Goal: Task Accomplishment & Management: Use online tool/utility

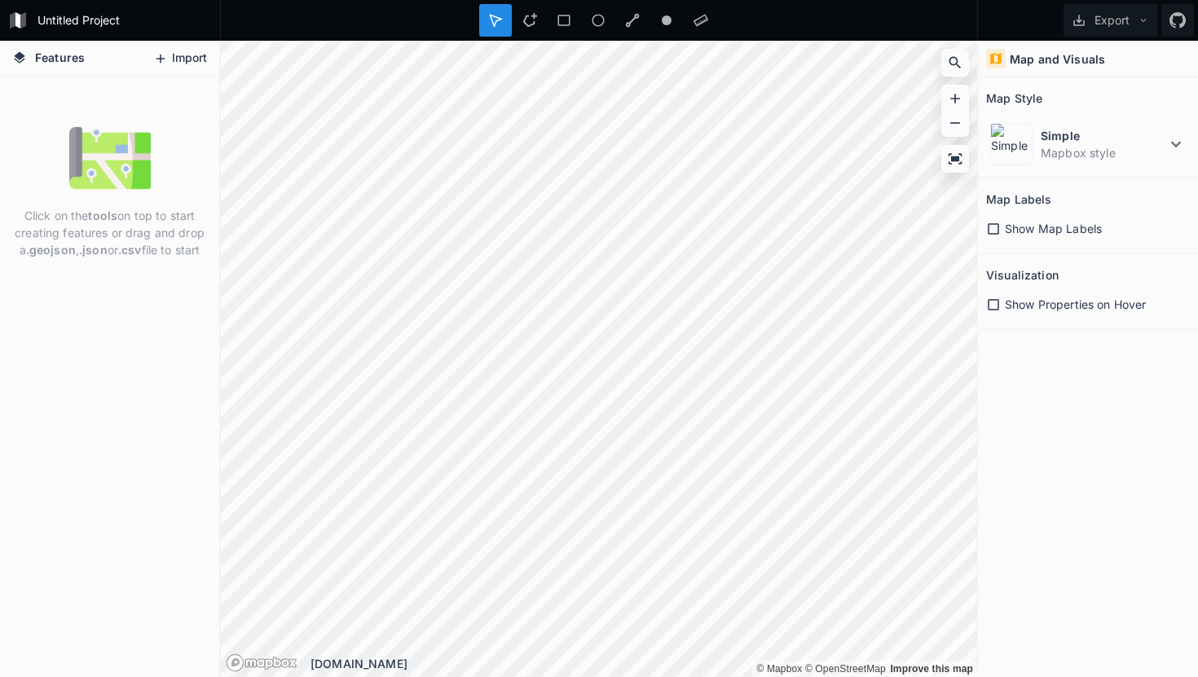
click at [188, 59] on button "Import" at bounding box center [180, 59] width 70 height 26
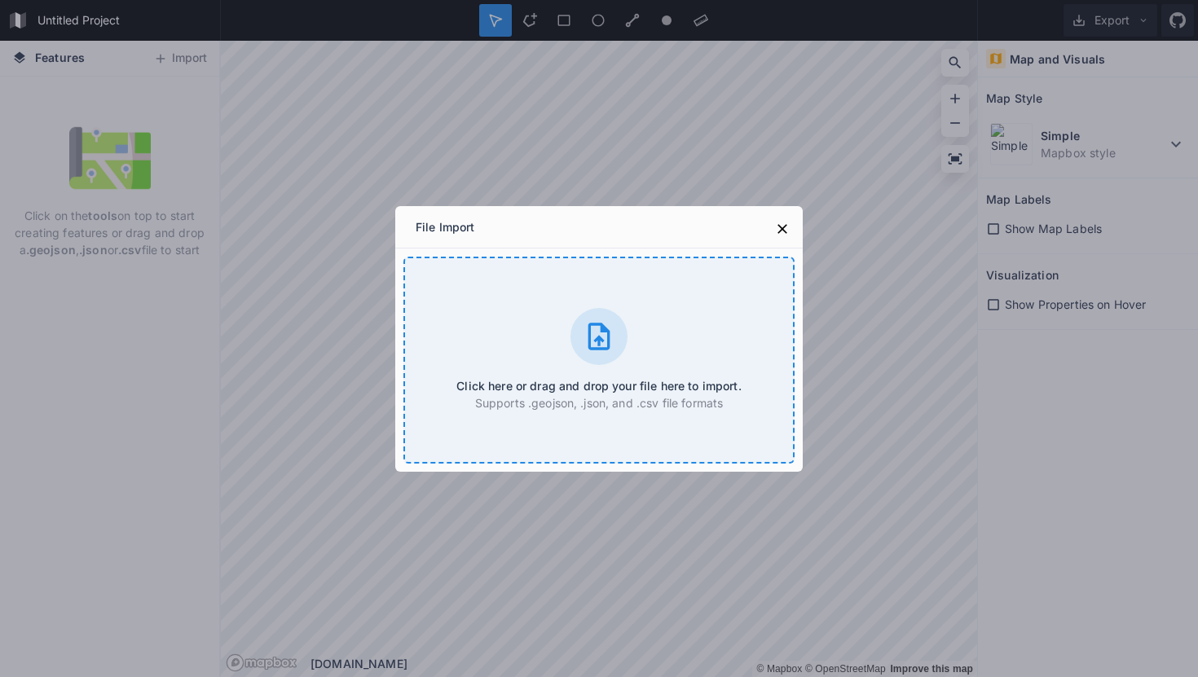
click at [610, 338] on icon at bounding box center [599, 336] width 33 height 33
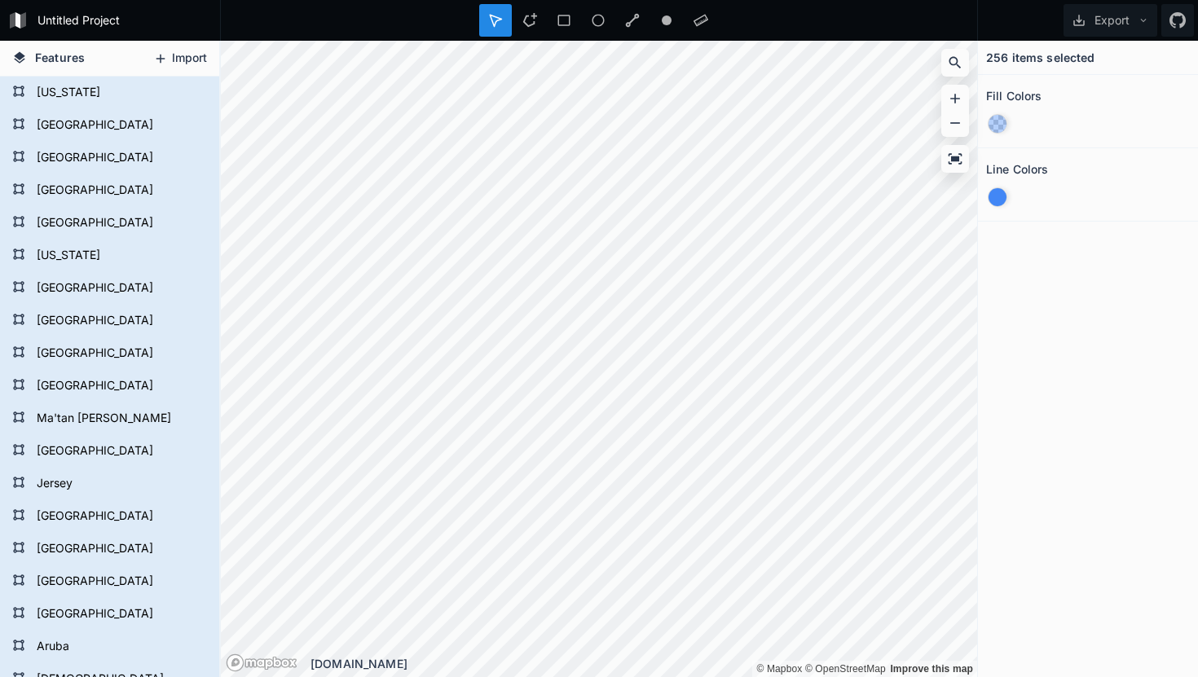
click at [178, 59] on button "Import" at bounding box center [180, 59] width 70 height 26
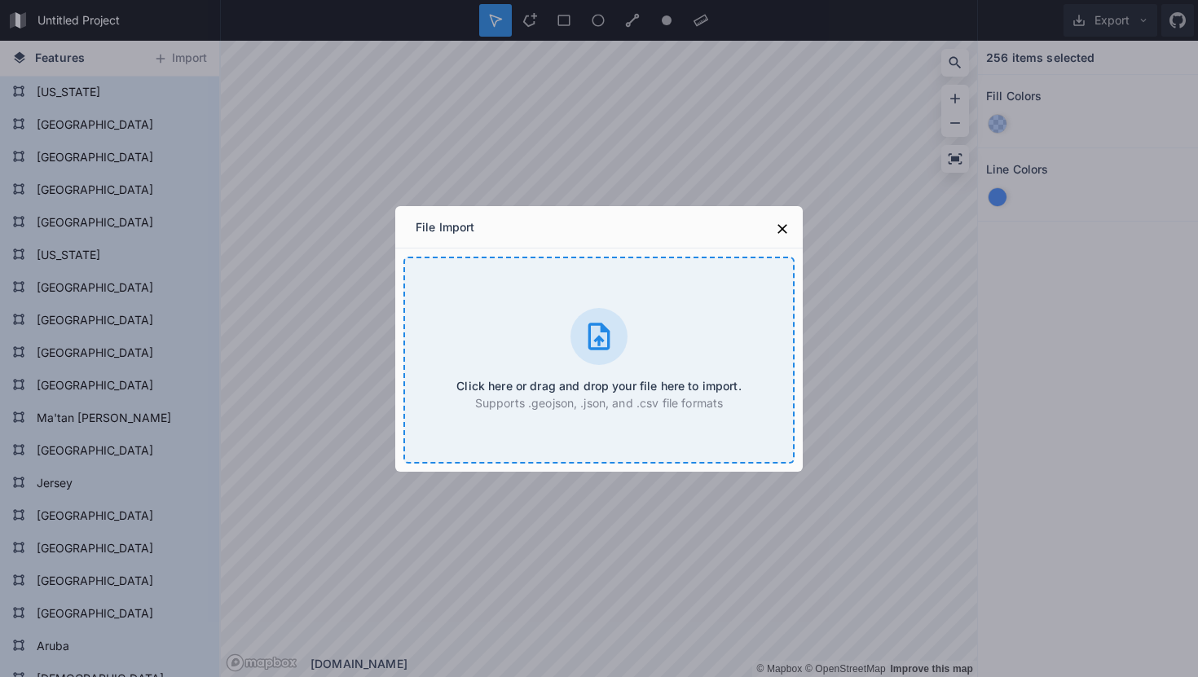
click at [606, 345] on icon at bounding box center [599, 336] width 33 height 33
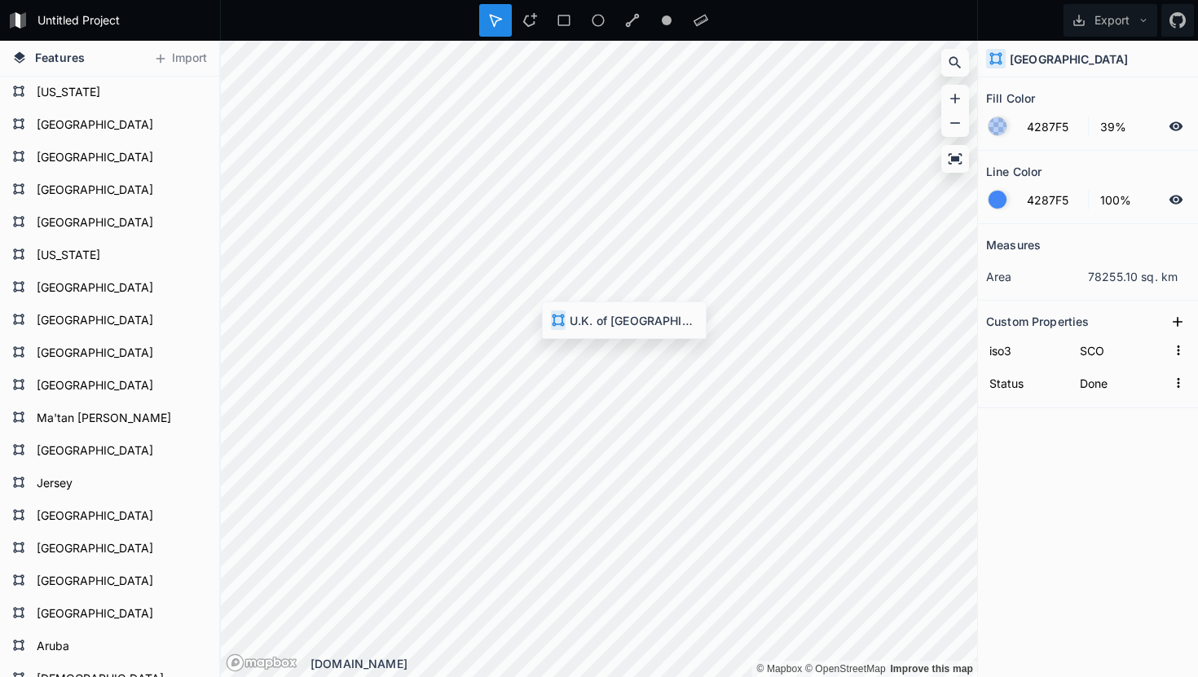
type input "GB"
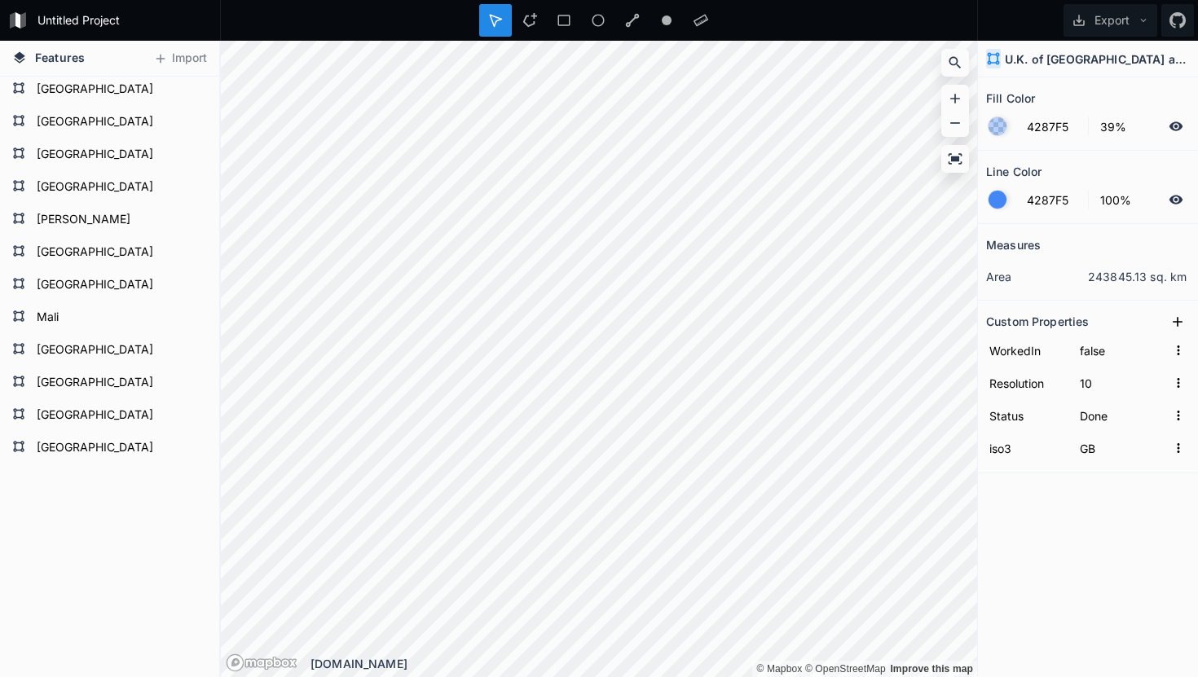
scroll to position [7932, 0]
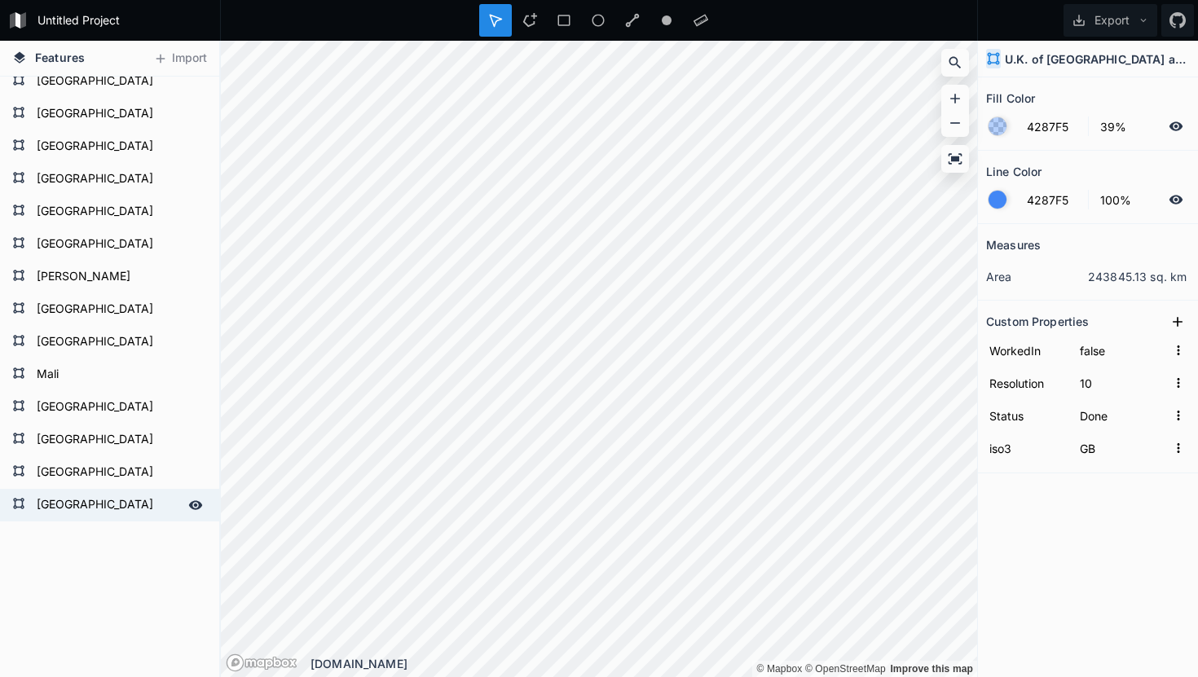
click at [89, 506] on form "[GEOGRAPHIC_DATA]" at bounding box center [108, 505] width 152 height 24
type input "SCO"
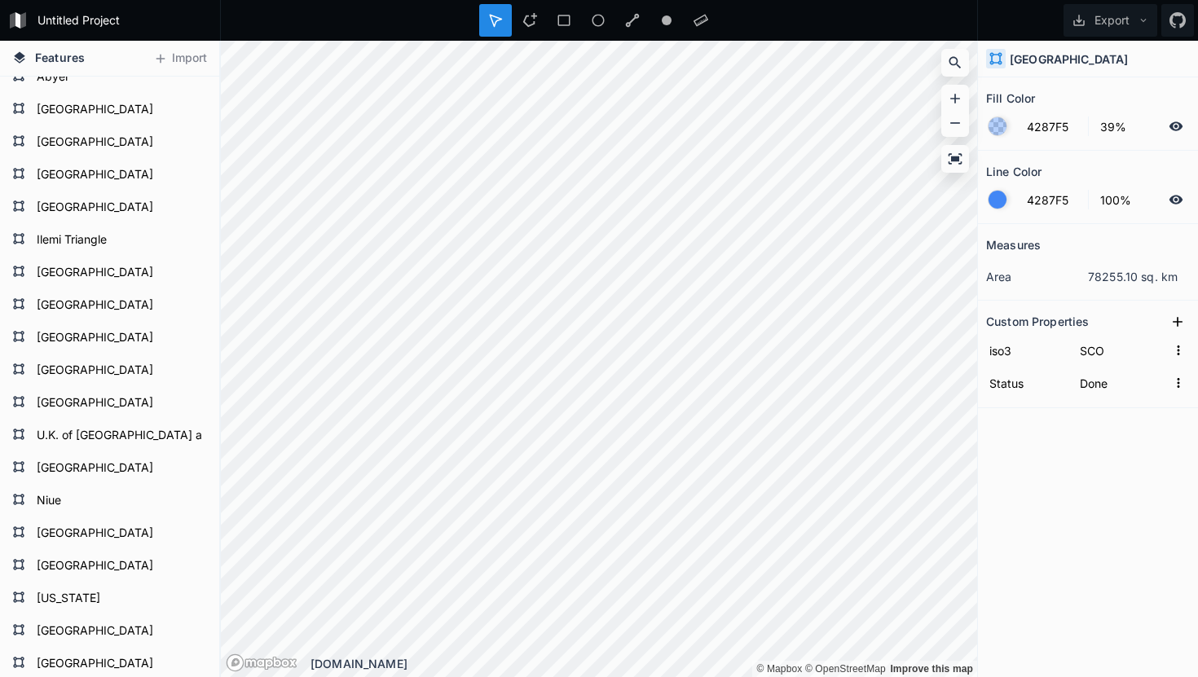
scroll to position [3768, 0]
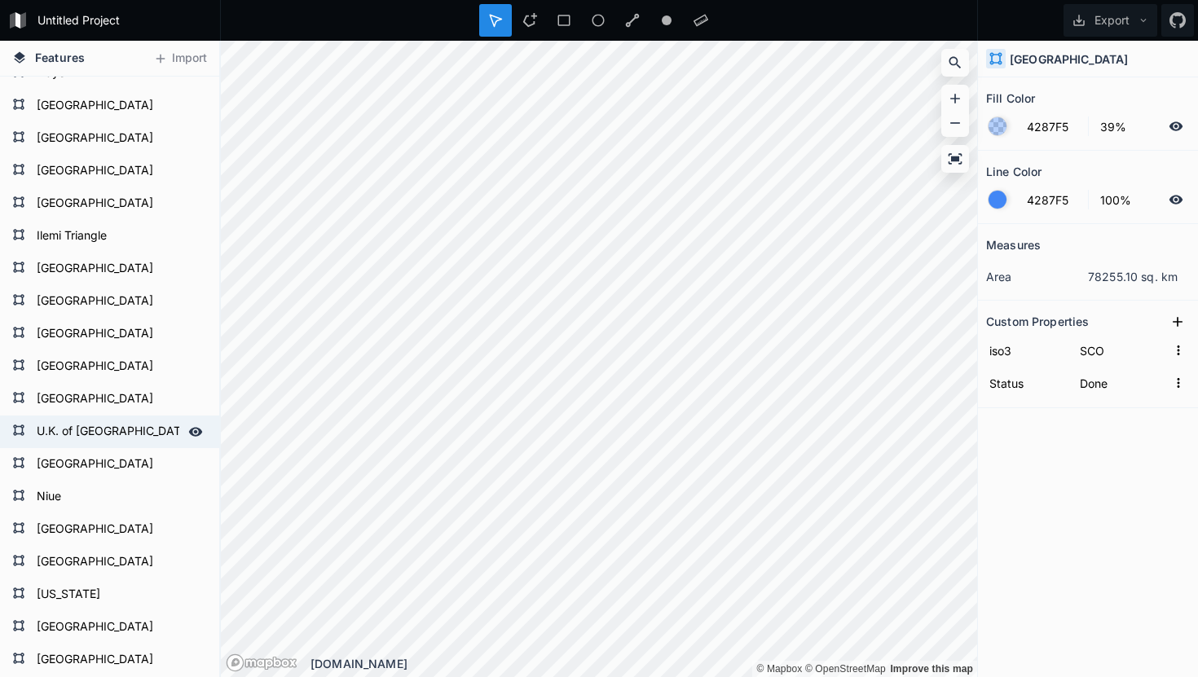
click at [83, 425] on form "U.K. of [GEOGRAPHIC_DATA] and [GEOGRAPHIC_DATA]" at bounding box center [108, 432] width 152 height 24
type input "GB"
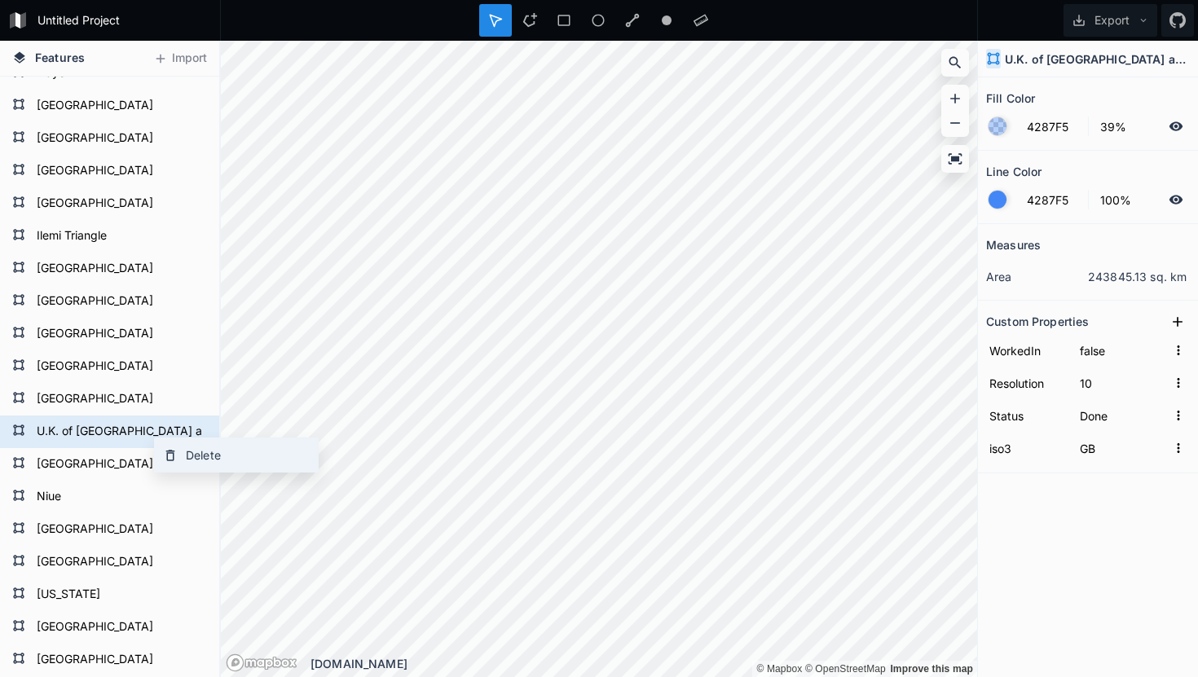
click at [181, 451] on div "Delete" at bounding box center [236, 454] width 163 height 33
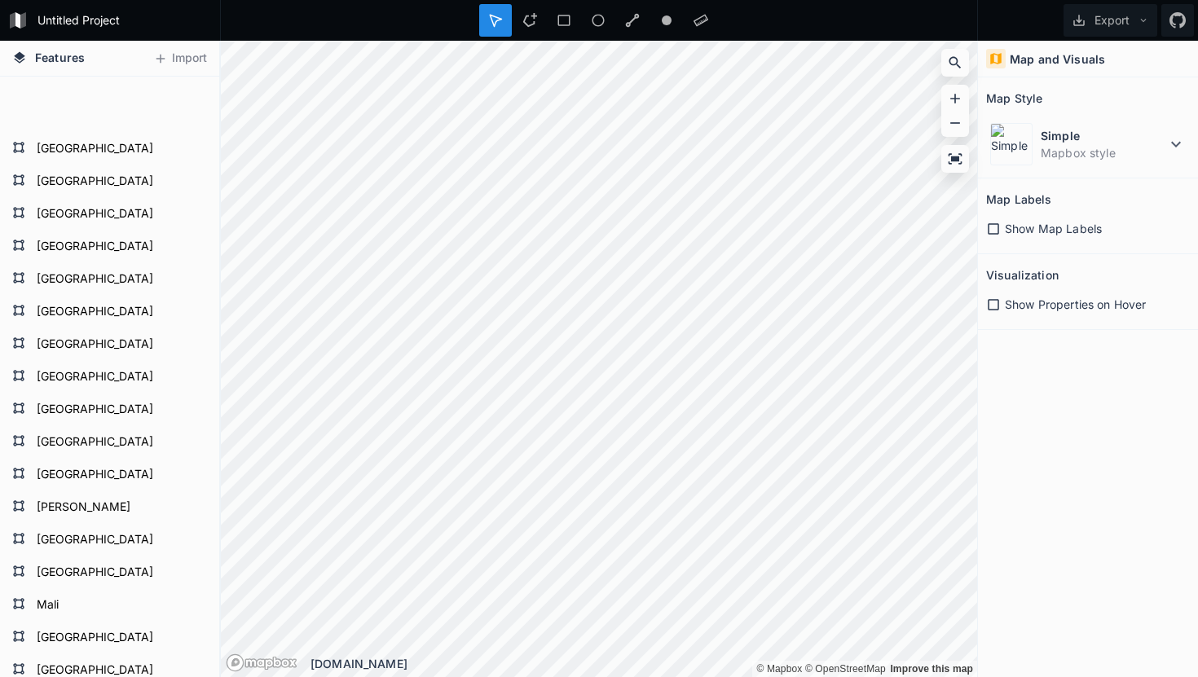
scroll to position [7988, 0]
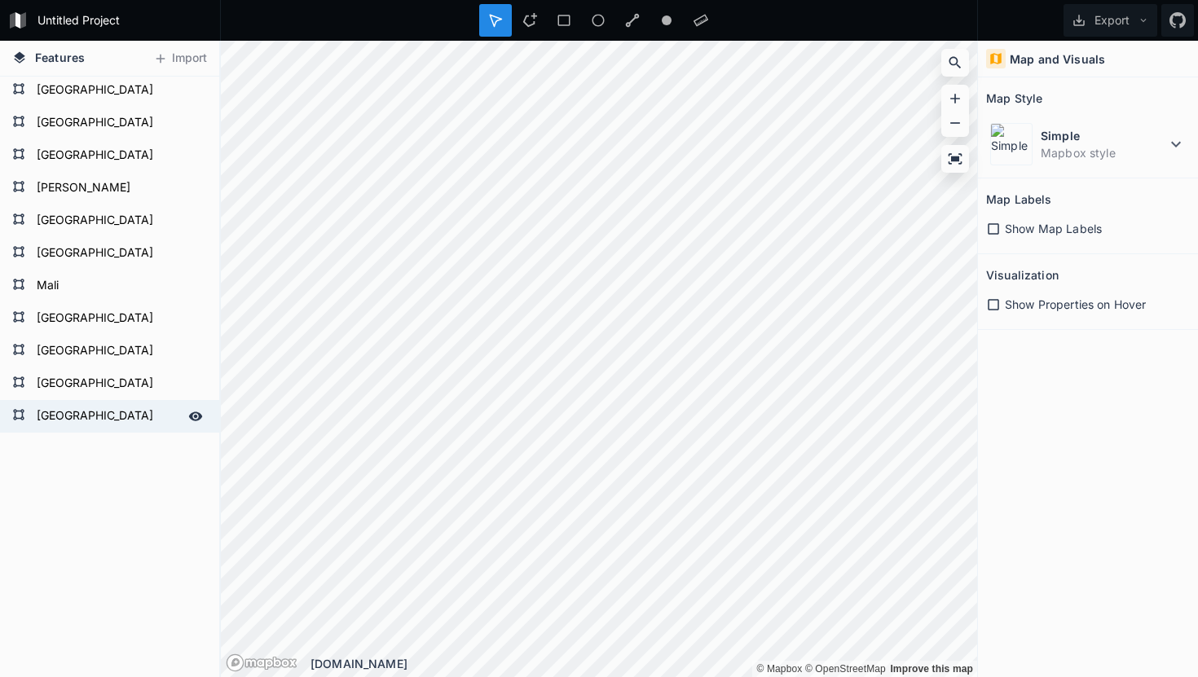
click at [85, 419] on form "[GEOGRAPHIC_DATA]" at bounding box center [108, 416] width 152 height 24
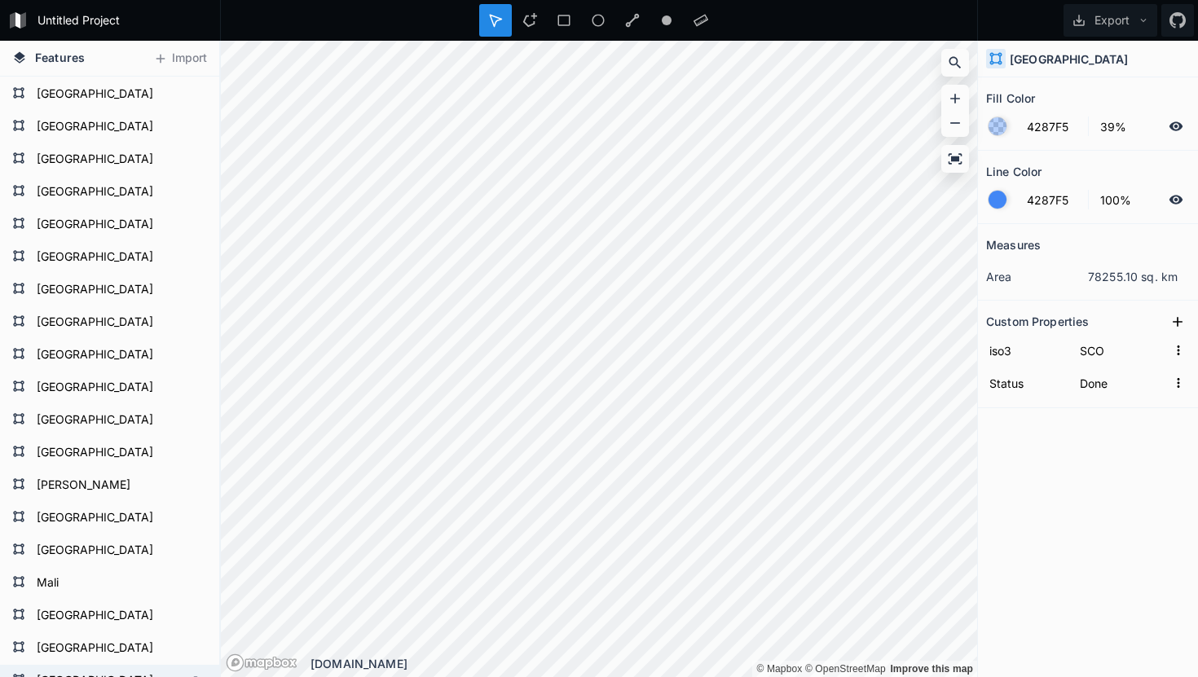
scroll to position [7689, 0]
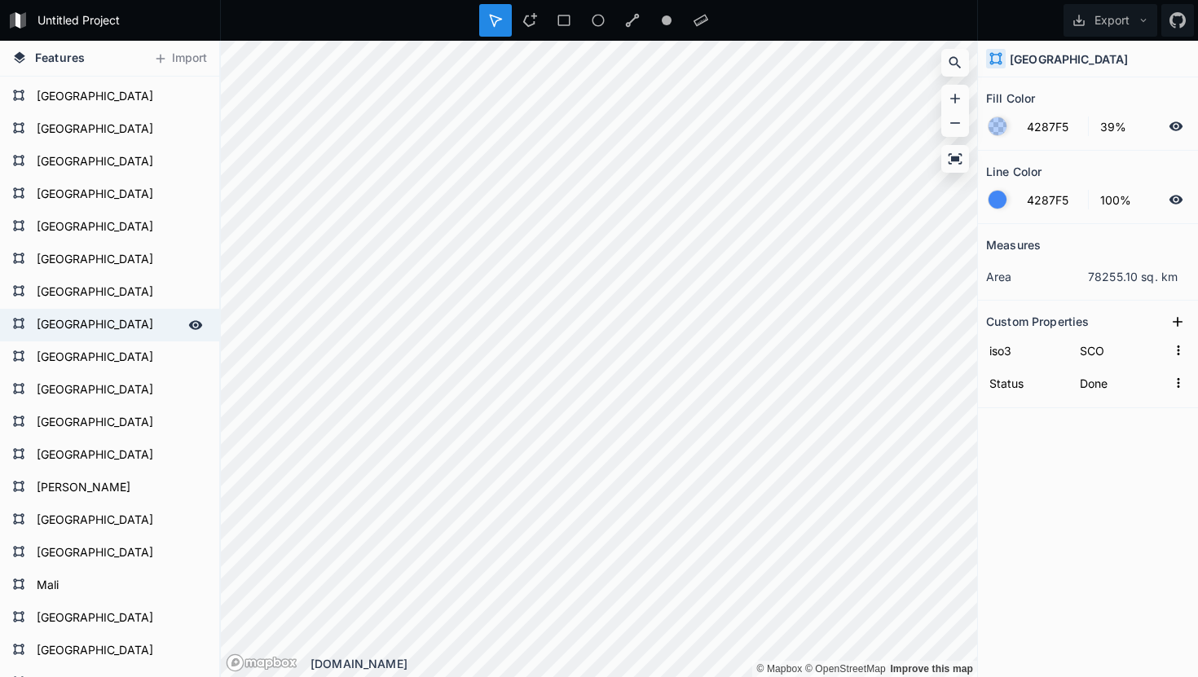
click at [72, 314] on form "[GEOGRAPHIC_DATA]" at bounding box center [108, 325] width 152 height 24
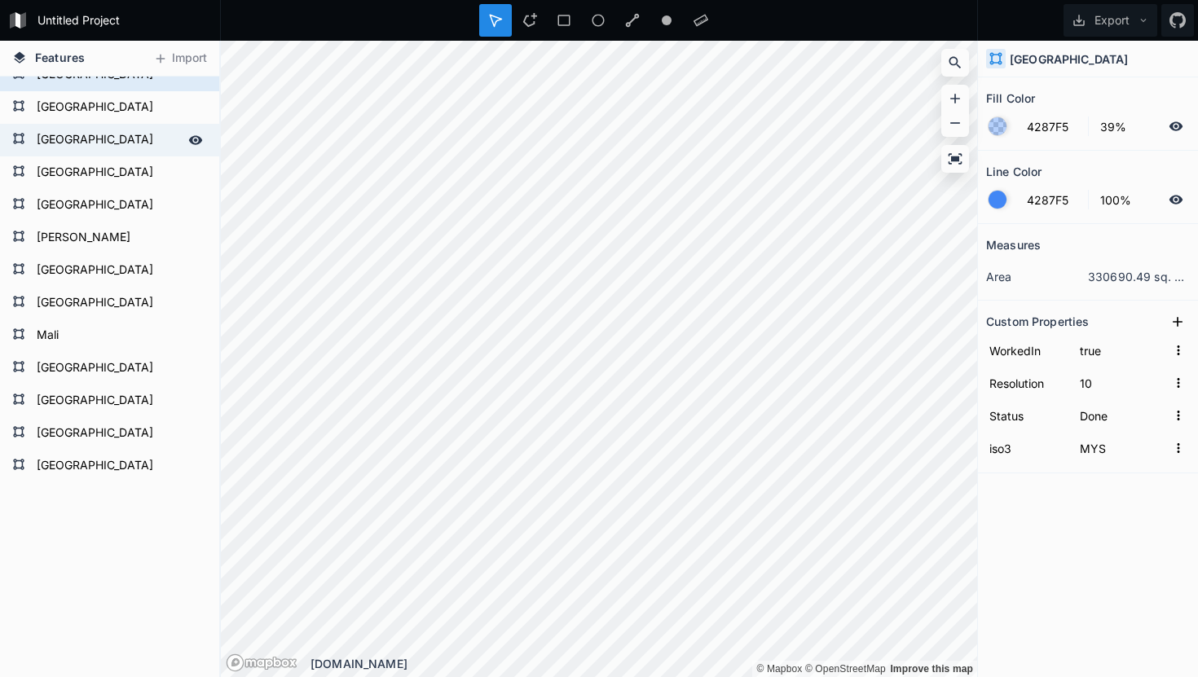
scroll to position [7988, 0]
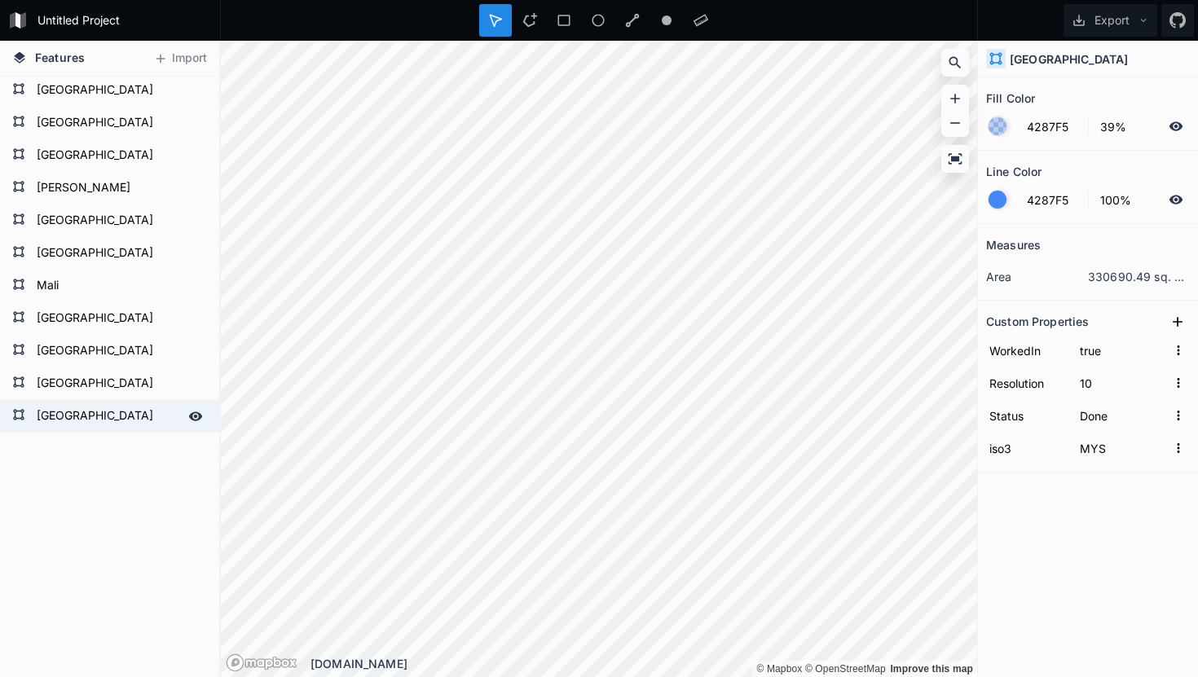
click at [59, 417] on form "[GEOGRAPHIC_DATA]" at bounding box center [108, 416] width 152 height 24
type input "SCO"
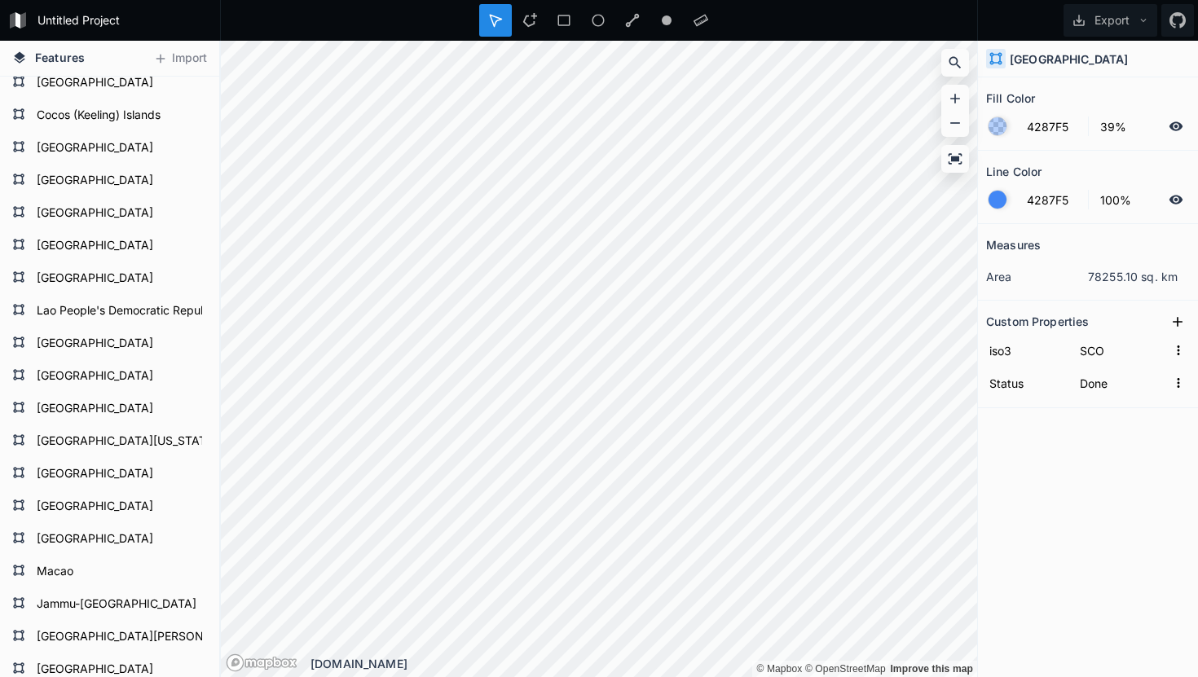
scroll to position [7015, 0]
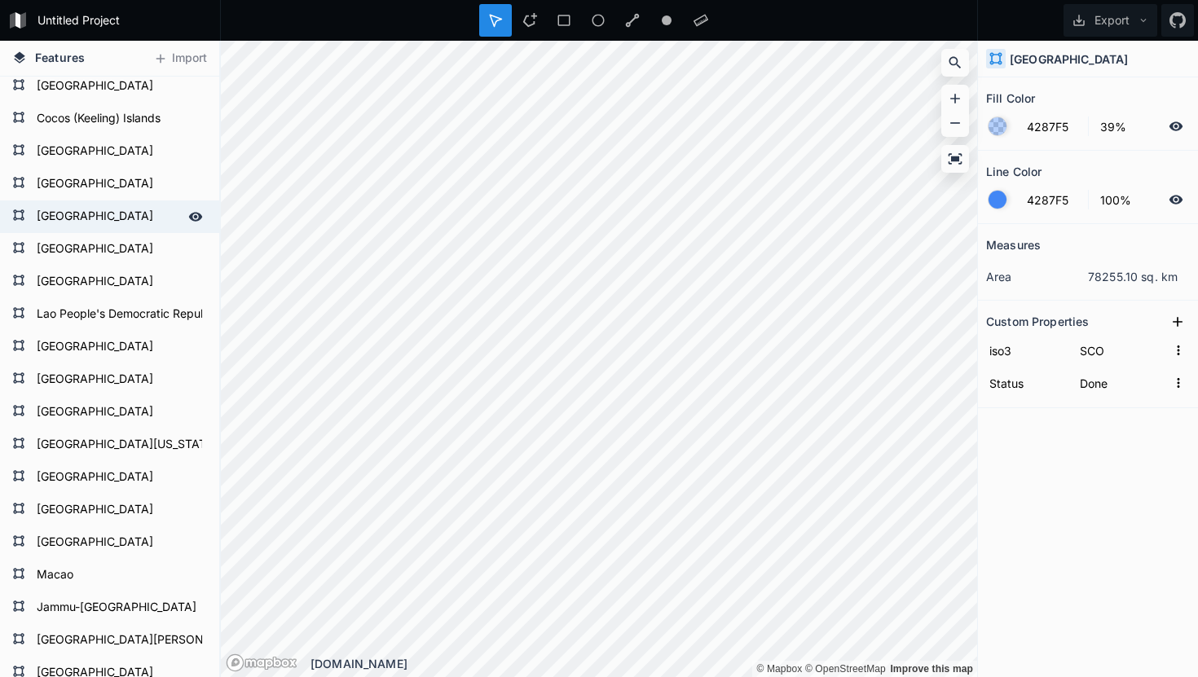
click at [96, 209] on form "[GEOGRAPHIC_DATA]" at bounding box center [108, 217] width 152 height 24
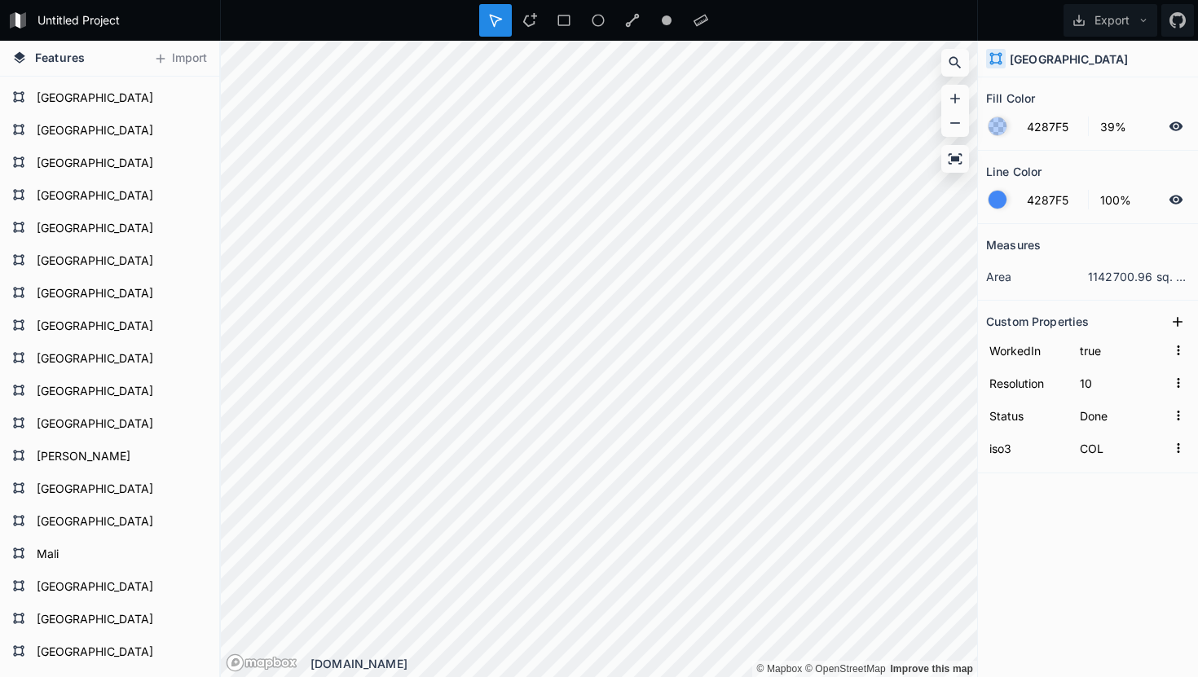
scroll to position [7988, 0]
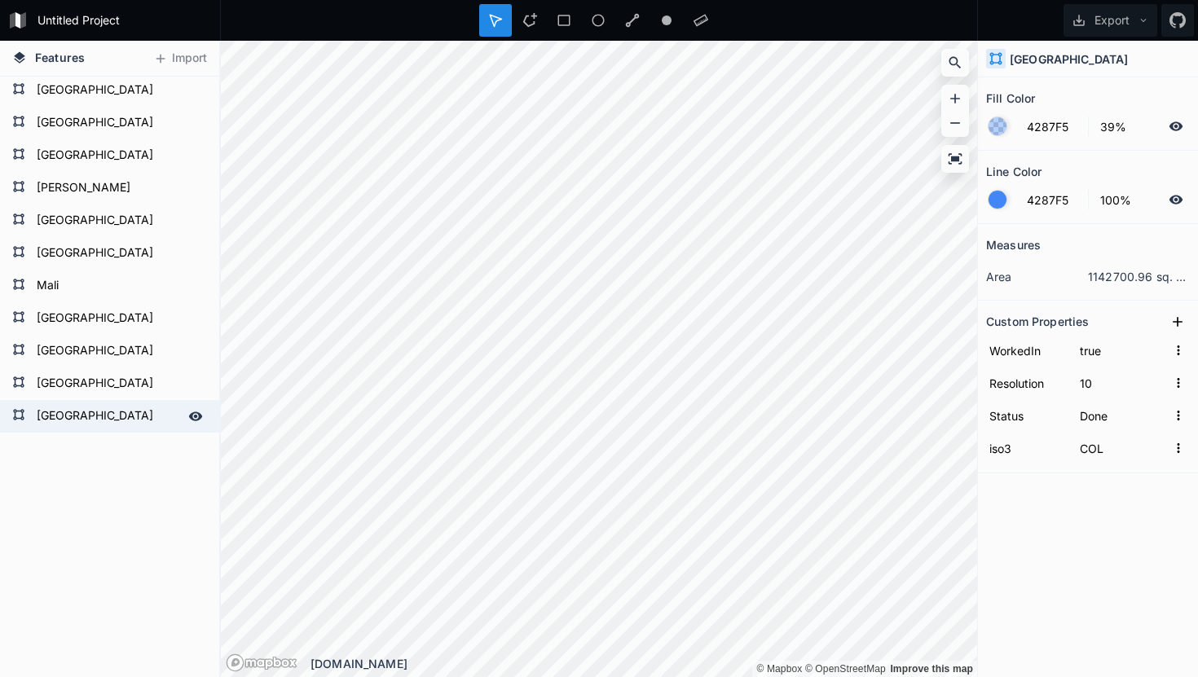
click at [87, 418] on form "[GEOGRAPHIC_DATA]" at bounding box center [108, 416] width 152 height 24
type input "SCO"
click at [1181, 316] on icon at bounding box center [1177, 322] width 16 height 16
click at [1028, 347] on input "property 1" at bounding box center [1027, 350] width 82 height 24
click at [949, 354] on div "Features Import [GEOGRAPHIC_DATA] [GEOGRAPHIC_DATA] [GEOGRAPHIC_DATA] [GEOGRAPH…" at bounding box center [599, 359] width 1198 height 636
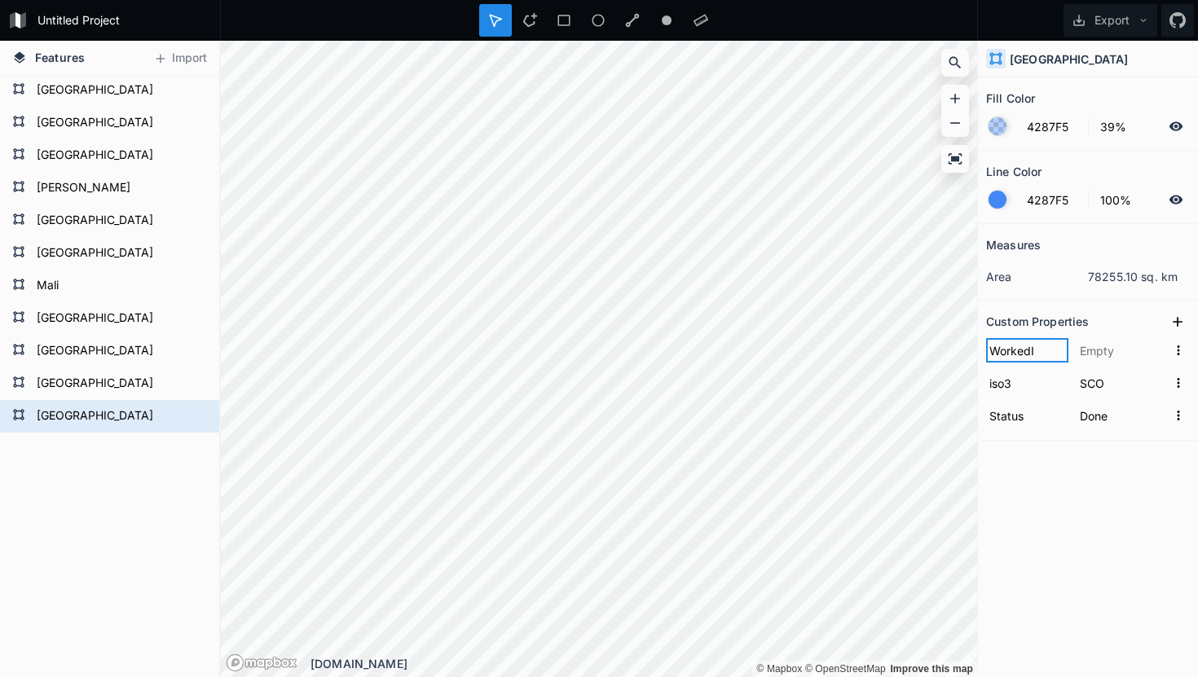
type input "WorkedIn"
click at [1092, 353] on input "text" at bounding box center [1121, 350] width 90 height 24
type input "true"
click at [1085, 515] on div "Measures area 78255.10 sq. km Custom Properties WorkedIn true iso3 SCO Status D…" at bounding box center [1088, 410] width 220 height 372
click at [1036, 507] on div "Measures area 78255.10 sq. km Custom Properties WorkedIn true iso3 SCO Status D…" at bounding box center [1088, 410] width 220 height 372
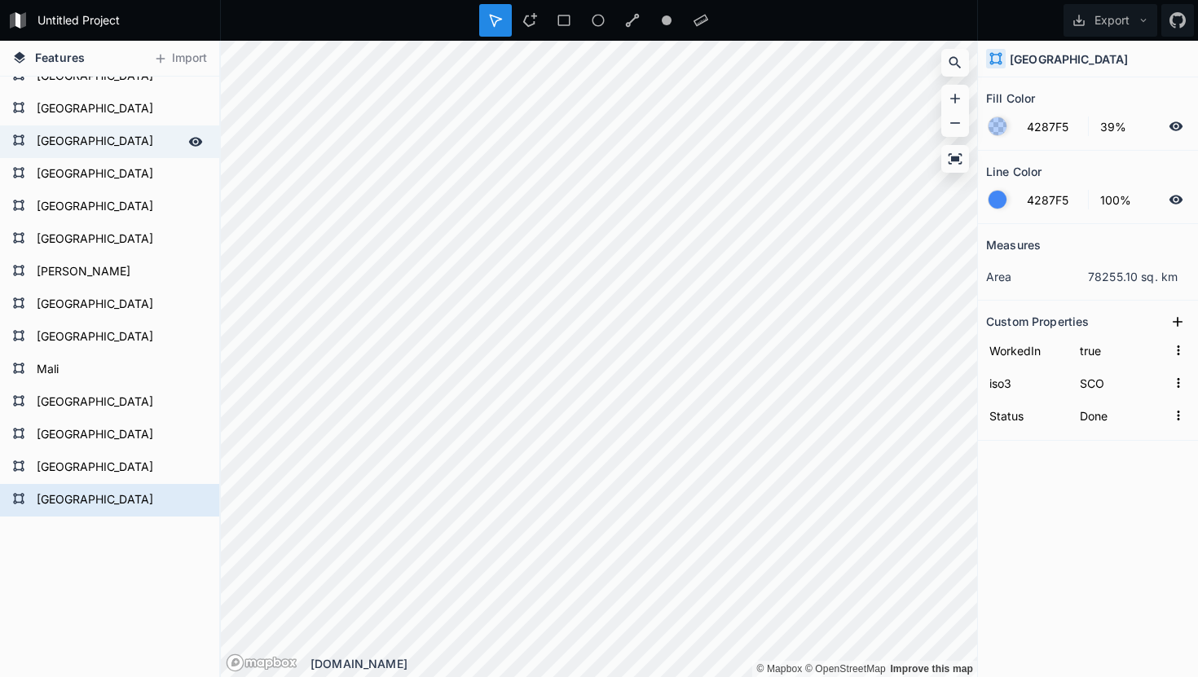
scroll to position [7877, 0]
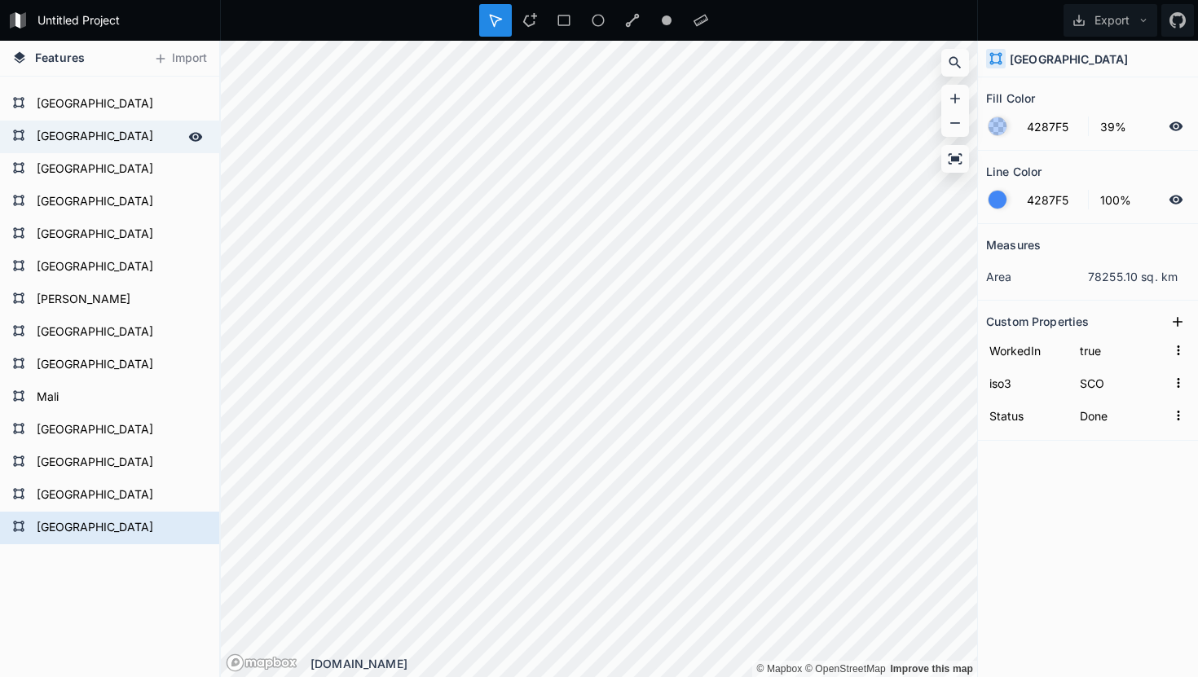
click at [71, 130] on form "[GEOGRAPHIC_DATA]" at bounding box center [108, 137] width 152 height 24
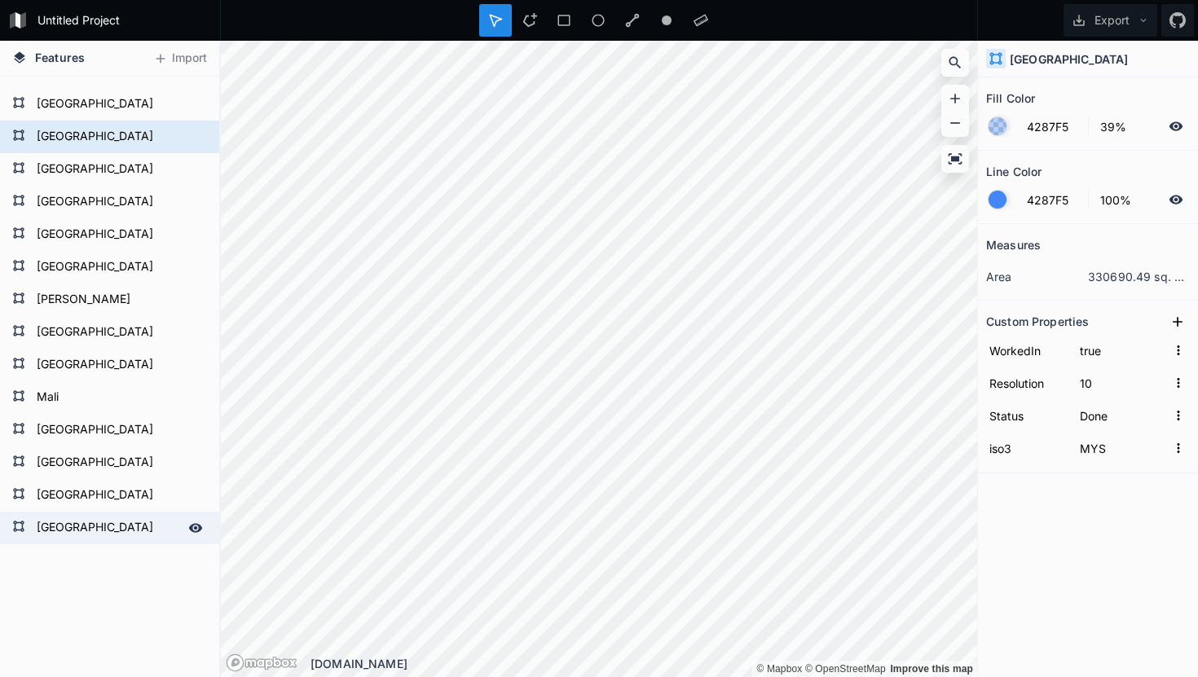
click at [64, 524] on form "[GEOGRAPHIC_DATA]" at bounding box center [108, 528] width 152 height 24
type input "SCO"
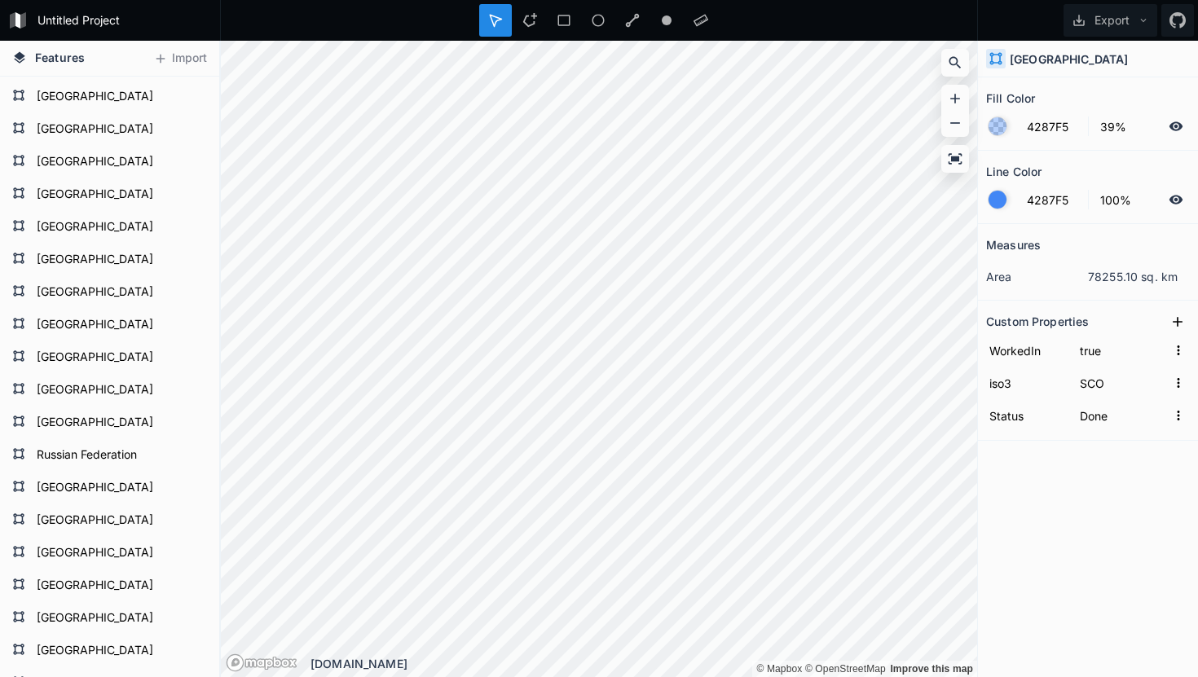
scroll to position [1559, 0]
click at [99, 457] on form "Russian Federation" at bounding box center [108, 457] width 152 height 24
type input "false"
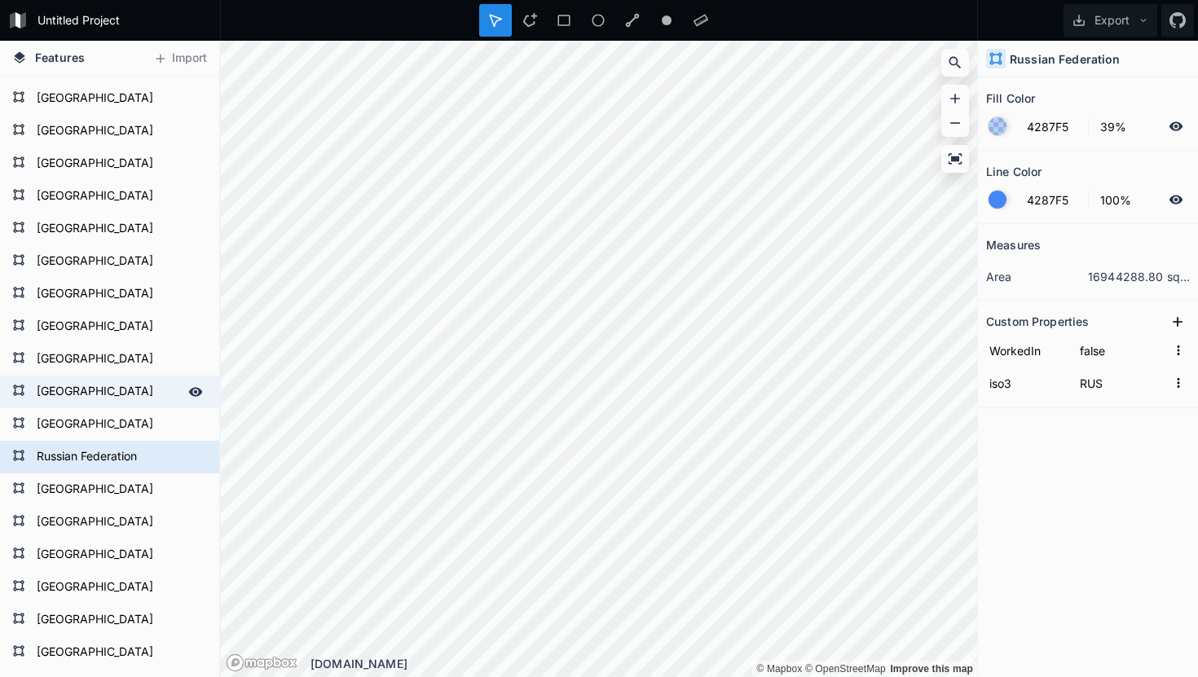
click at [76, 386] on form "[GEOGRAPHIC_DATA]" at bounding box center [108, 392] width 152 height 24
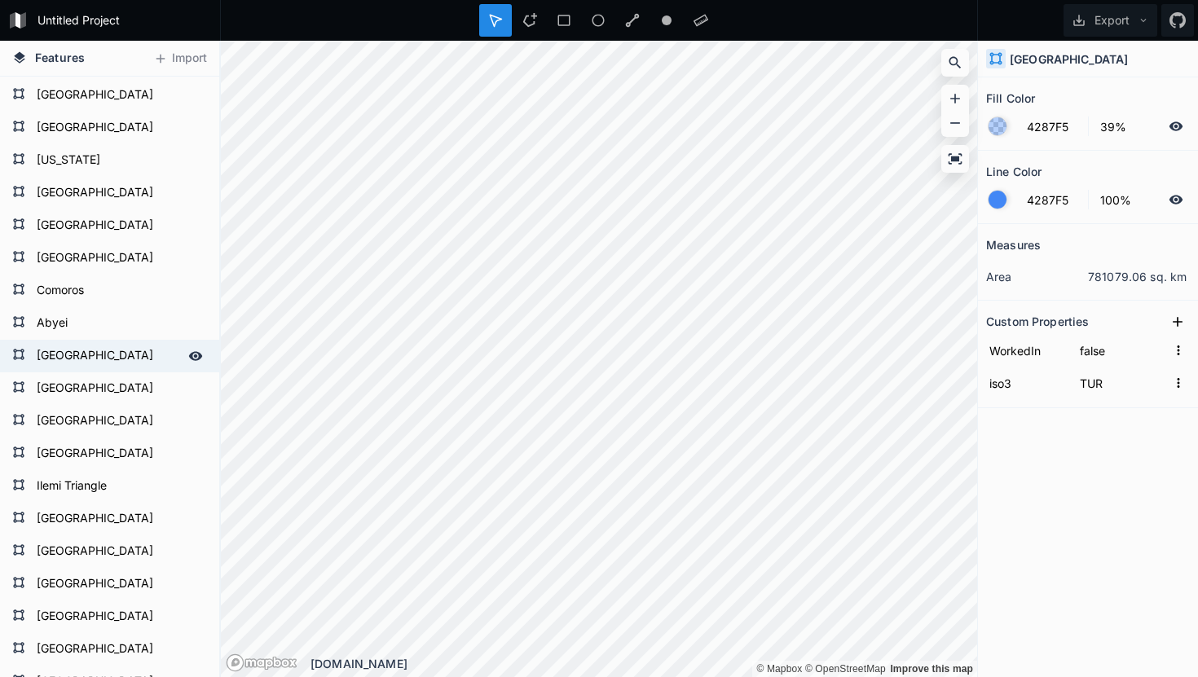
scroll to position [3547, 0]
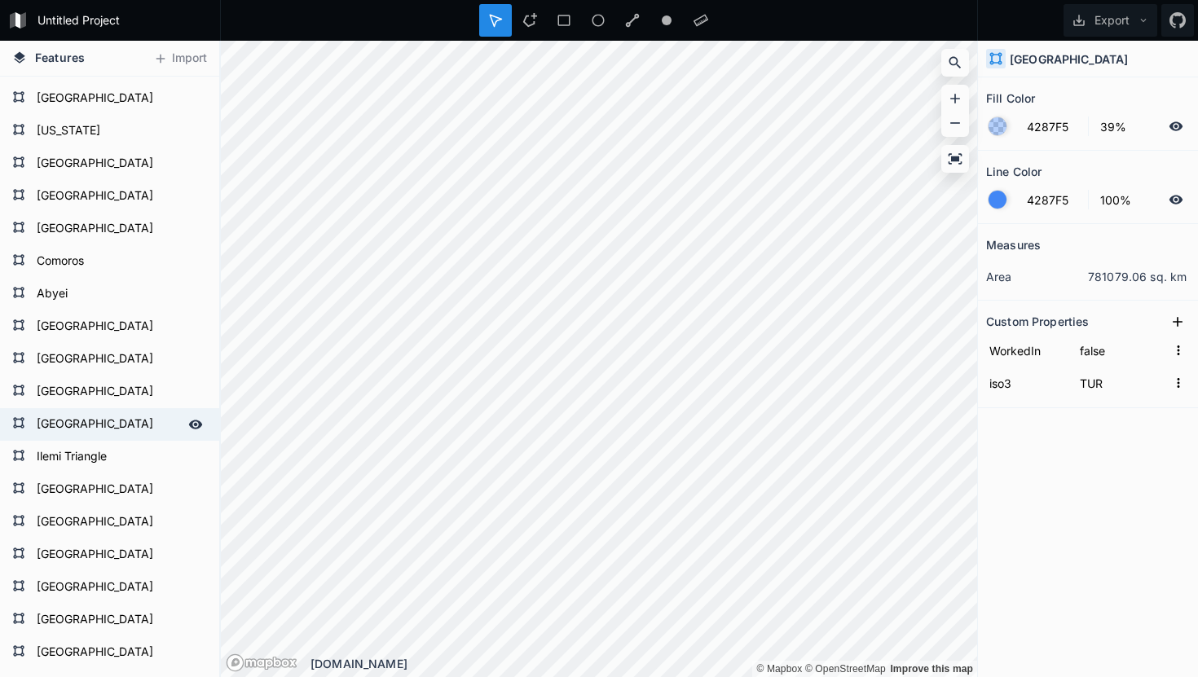
click at [90, 413] on form "[GEOGRAPHIC_DATA]" at bounding box center [108, 424] width 152 height 24
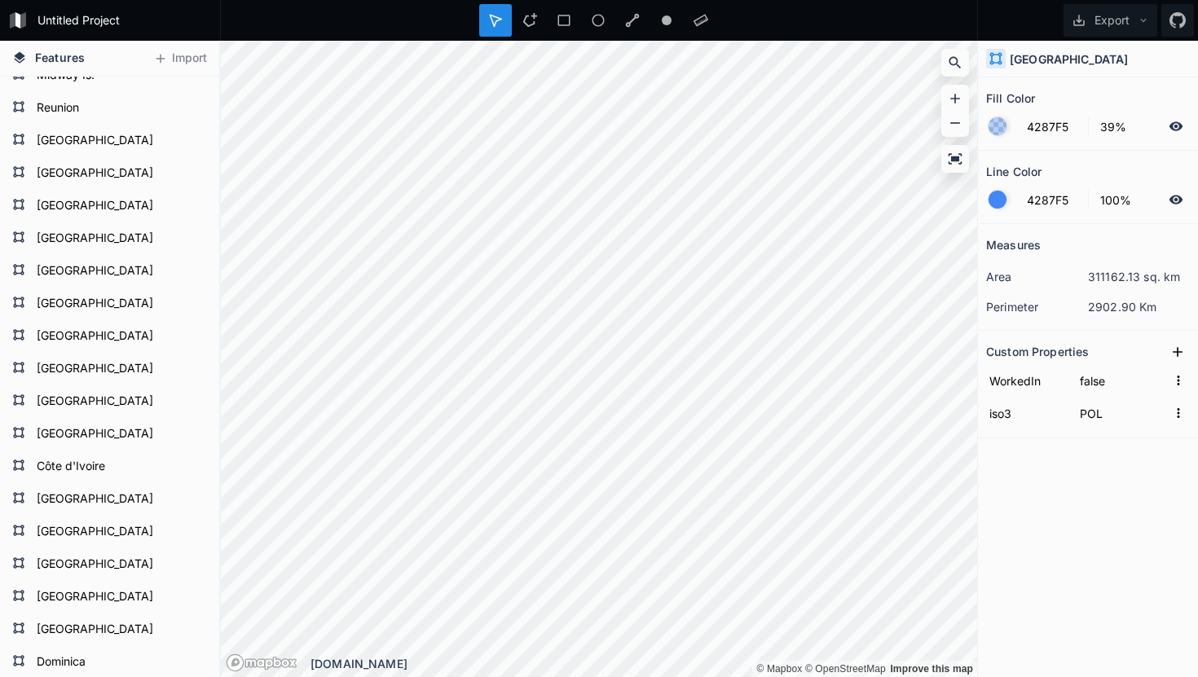
scroll to position [4769, 0]
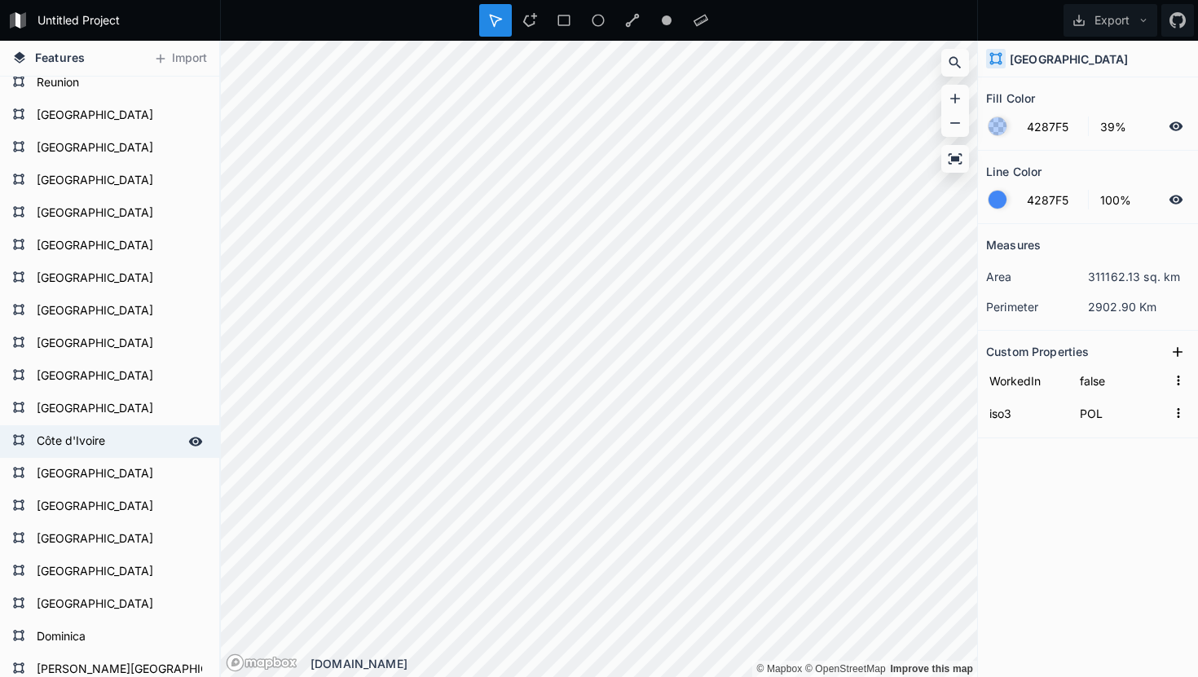
click at [95, 429] on form "Côte d'Ivoire" at bounding box center [108, 441] width 152 height 24
type input "CIV"
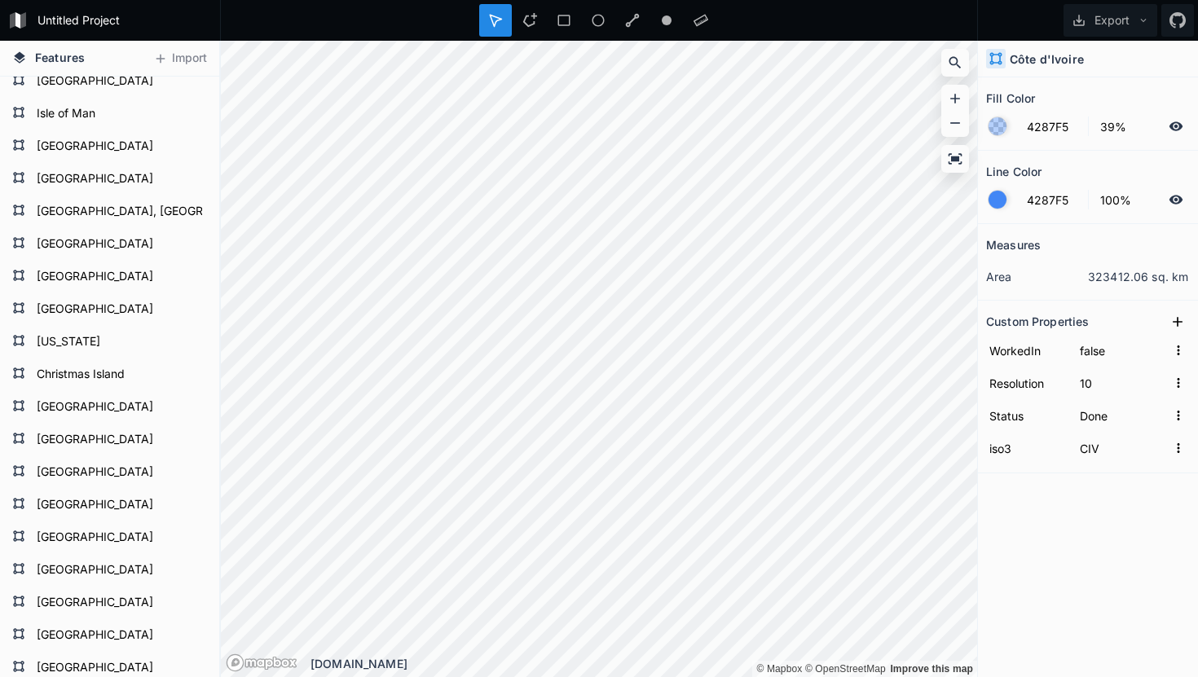
scroll to position [6211, 0]
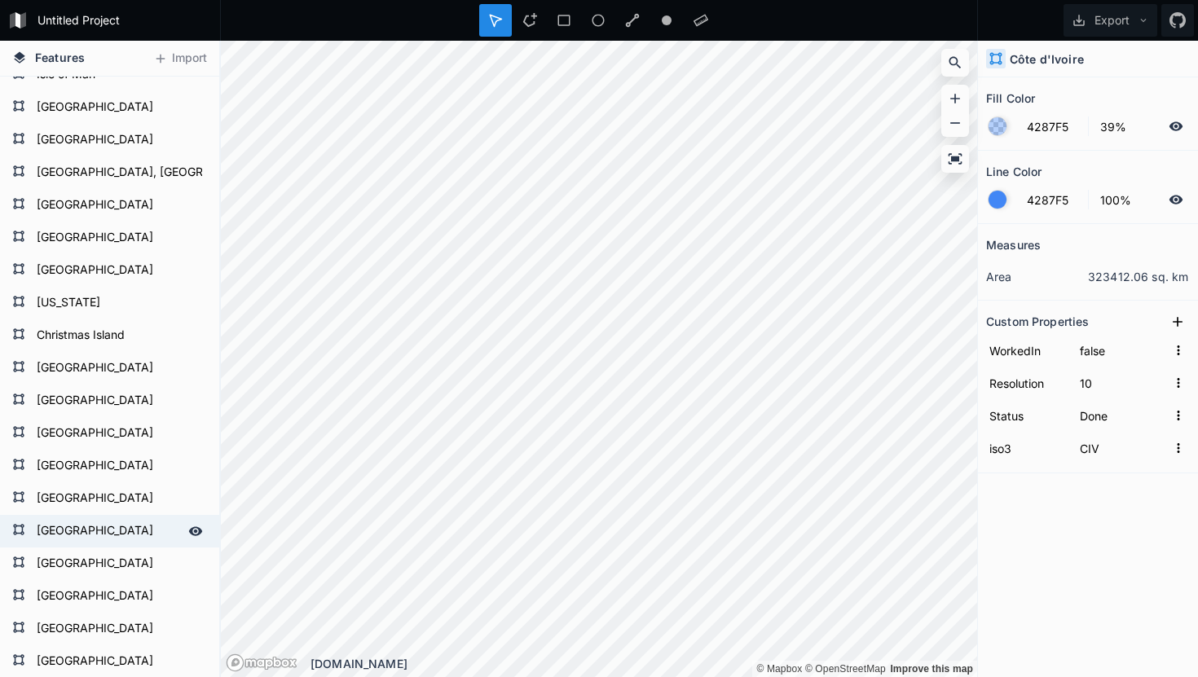
click at [71, 519] on form "[GEOGRAPHIC_DATA]" at bounding box center [108, 531] width 152 height 24
type input "true"
type input "PHL"
type input "Upcoming"
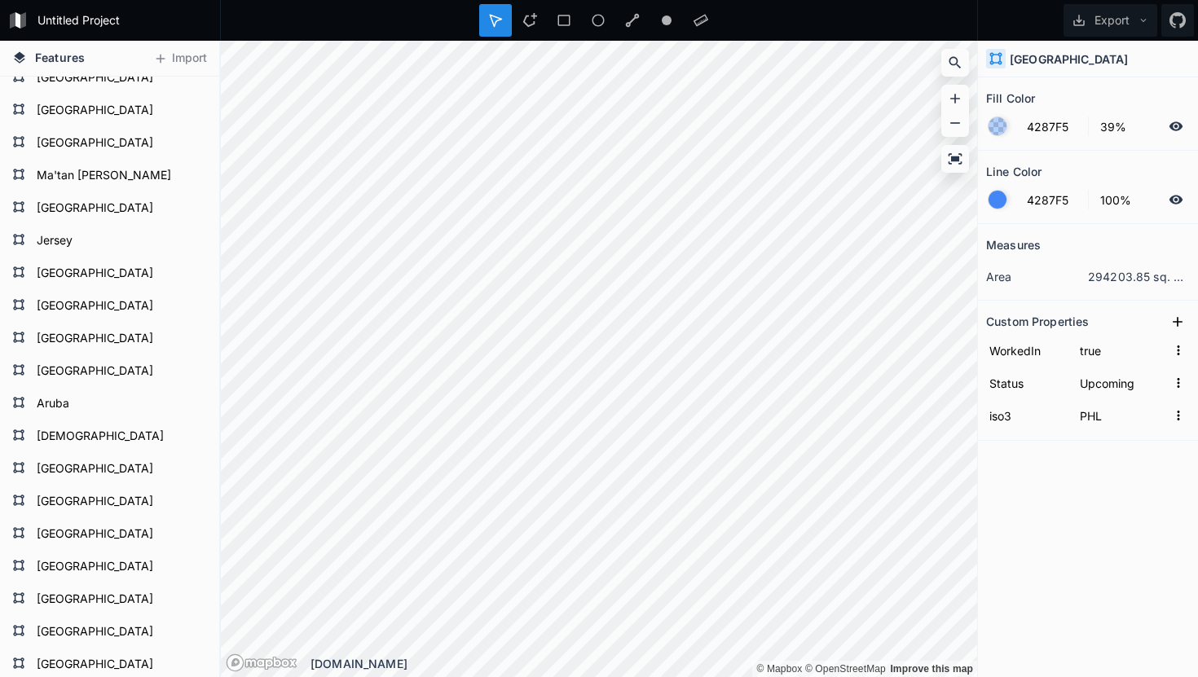
scroll to position [0, 0]
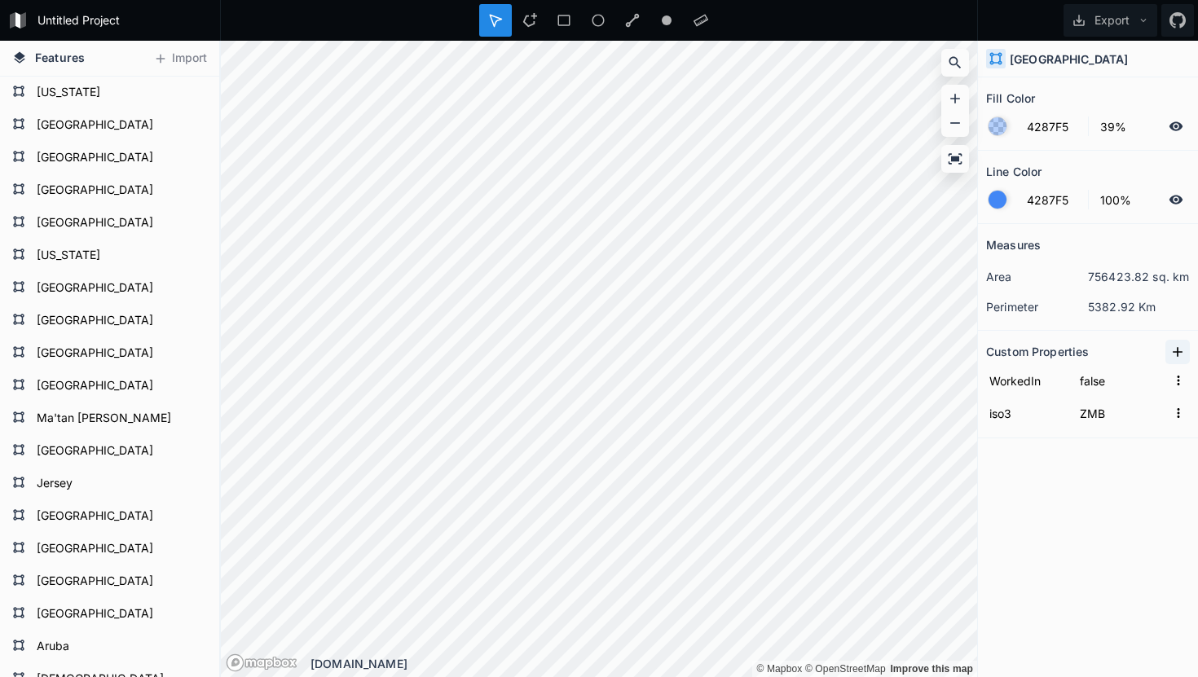
click at [1176, 354] on icon at bounding box center [1177, 352] width 16 height 16
click at [1024, 379] on input "property 1" at bounding box center [1027, 380] width 82 height 24
click at [949, 378] on div "Features [GEOGRAPHIC_DATA] [GEOGRAPHIC_DATA] [GEOGRAPHIC_DATA] [GEOGRAPHIC_DATA…" at bounding box center [599, 359] width 1198 height 636
type input "Status"
click at [1098, 380] on input "text" at bounding box center [1121, 380] width 90 height 24
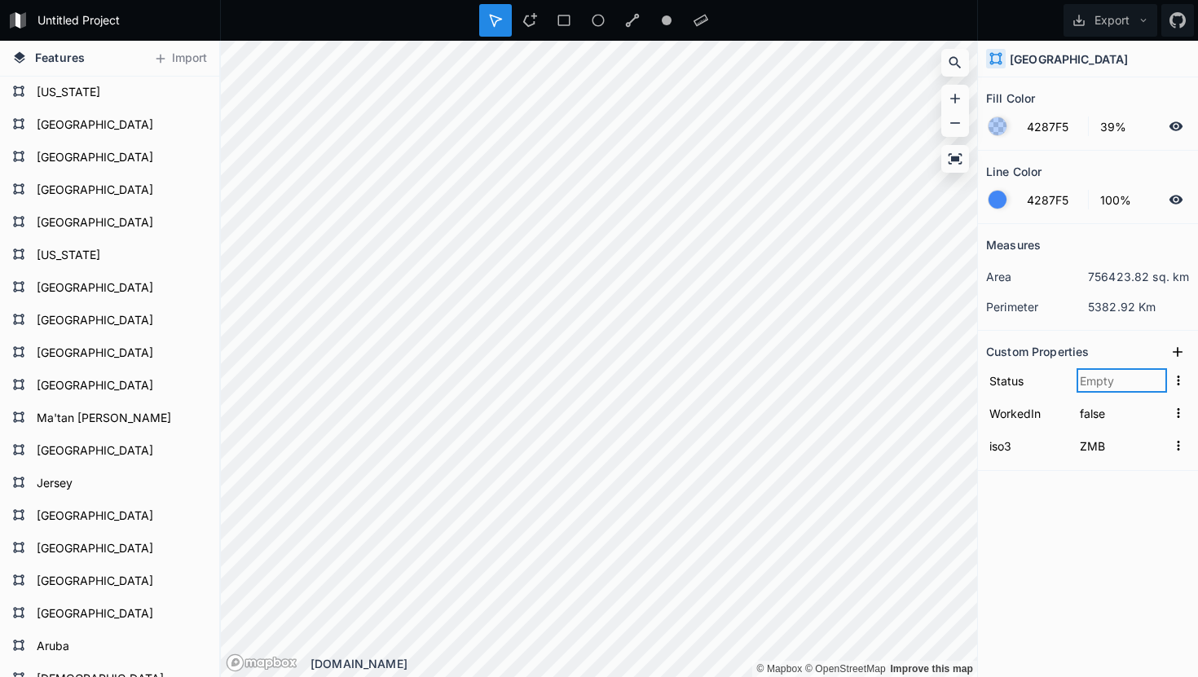
type input "Y"
type input "Upcoming"
click at [1066, 510] on div "Measures area 756423.82 sq. km perimeter 5382.92 Km Custom Properties Status Up…" at bounding box center [1088, 410] width 220 height 372
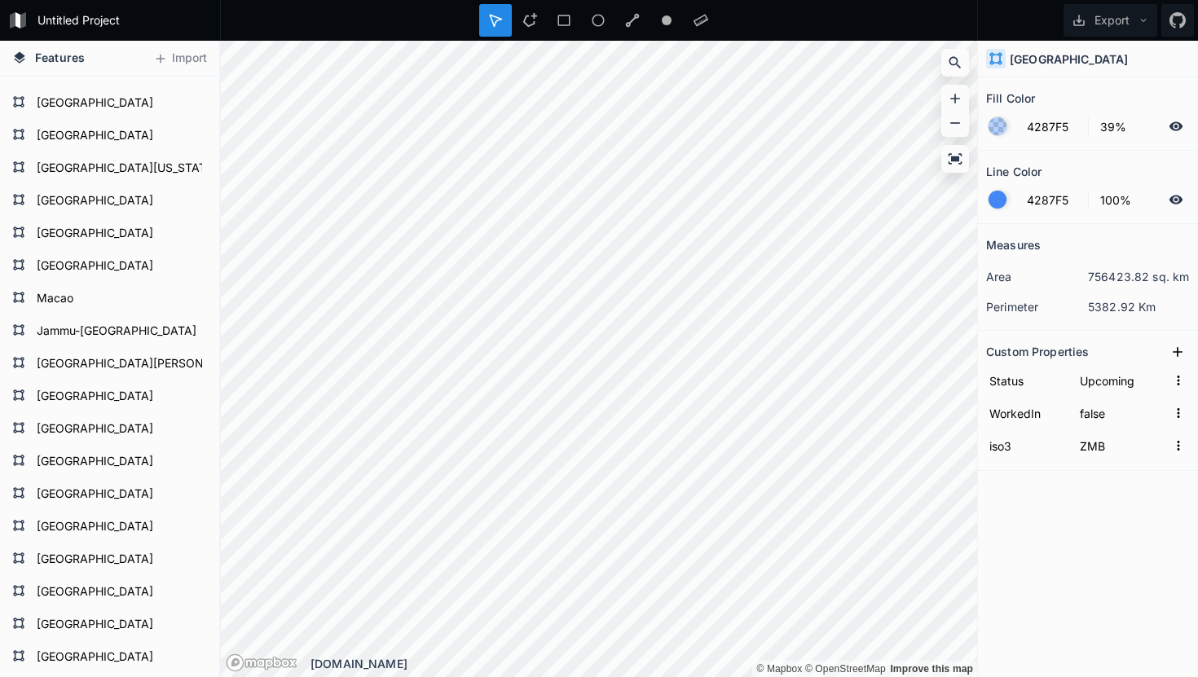
scroll to position [7988, 0]
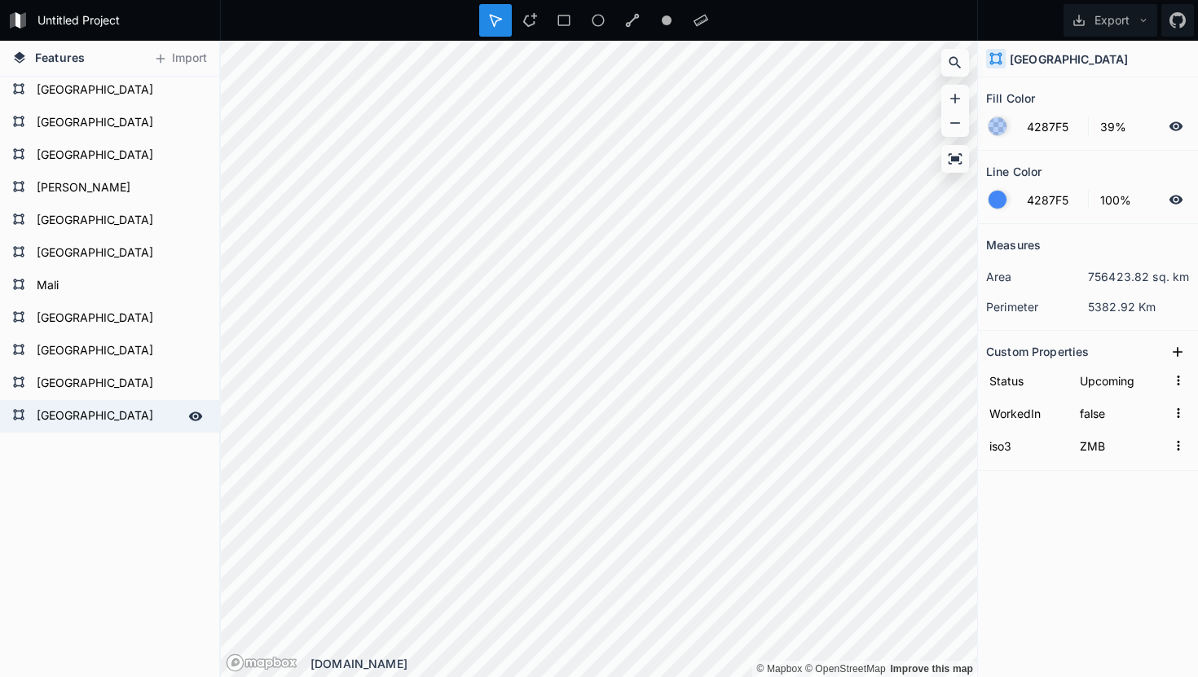
click at [81, 420] on form "[GEOGRAPHIC_DATA]" at bounding box center [108, 416] width 152 height 24
type input "true"
type input "SCO"
type input "Done"
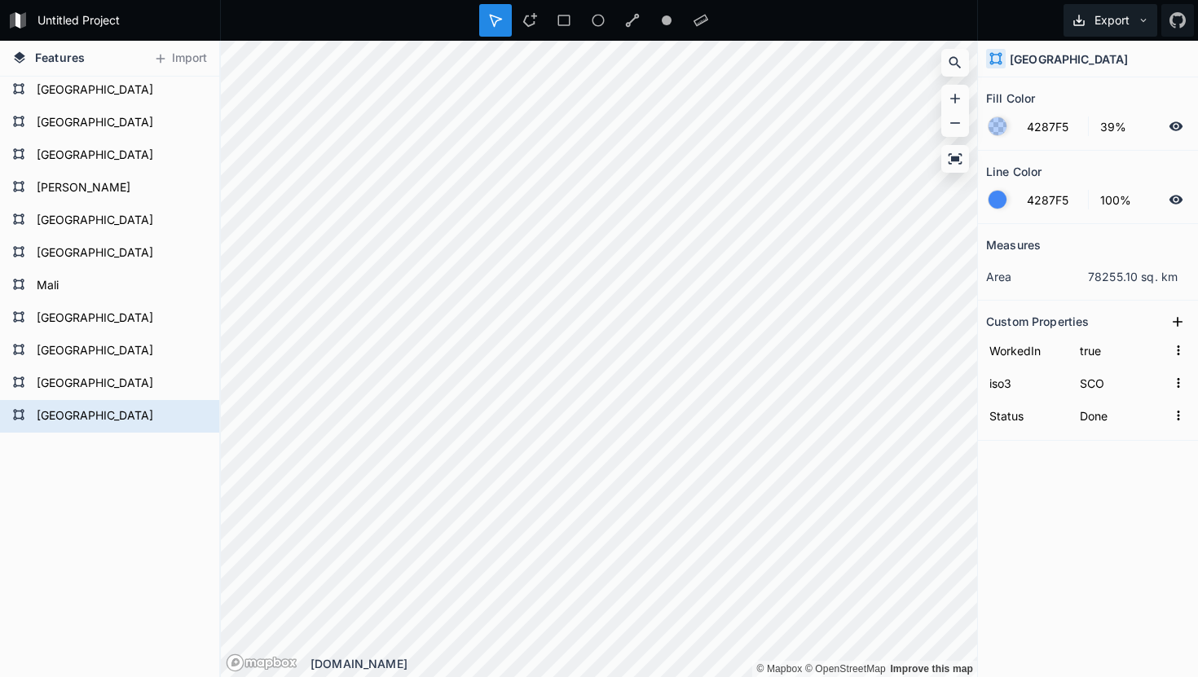
click at [1130, 24] on button "Export" at bounding box center [1110, 20] width 94 height 33
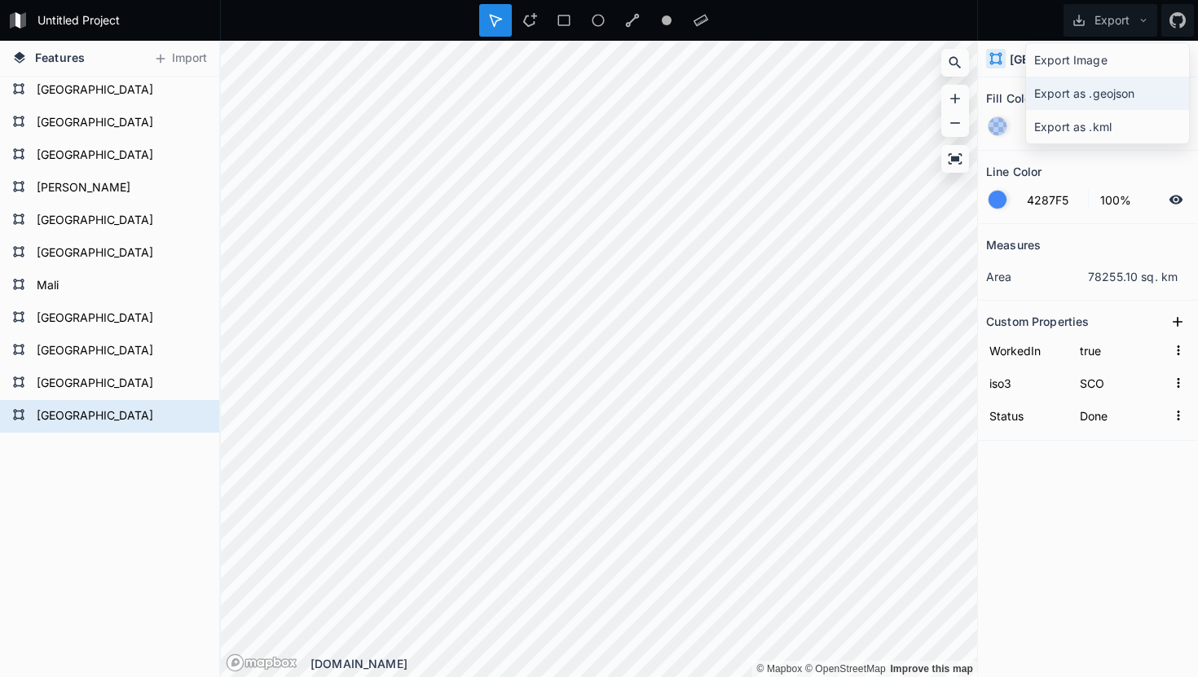
click at [1101, 97] on div "Export as .geojson" at bounding box center [1107, 93] width 163 height 33
